Goal: Check status: Check status

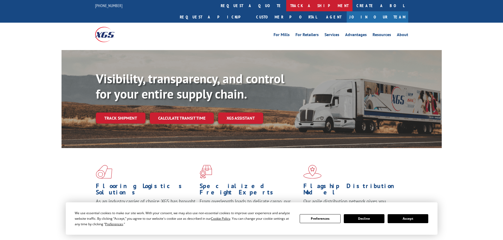
click at [286, 3] on link "track a shipment" at bounding box center [319, 5] width 66 height 11
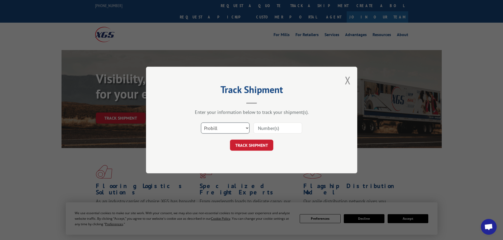
click at [213, 127] on select "Select category... Probill BOL PO" at bounding box center [225, 128] width 49 height 11
select select "bol"
click at [201, 123] on select "Select category... Probill BOL PO" at bounding box center [225, 128] width 49 height 11
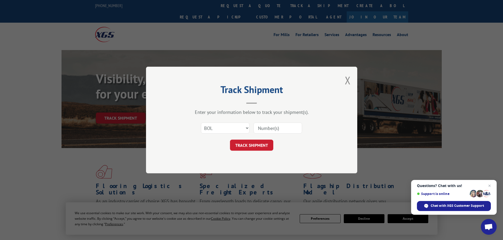
click at [263, 127] on input at bounding box center [277, 128] width 49 height 11
paste input "5513818"
type input "5513818"
click at [253, 149] on button "TRACK SHIPMENT" at bounding box center [251, 145] width 43 height 11
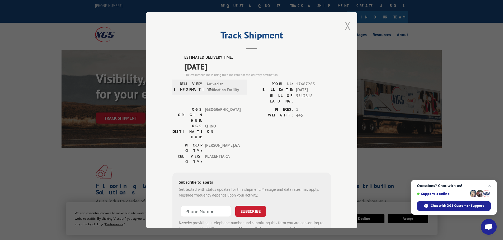
click at [345, 22] on button "Close modal" at bounding box center [348, 26] width 6 height 14
